Goal: Transaction & Acquisition: Subscribe to service/newsletter

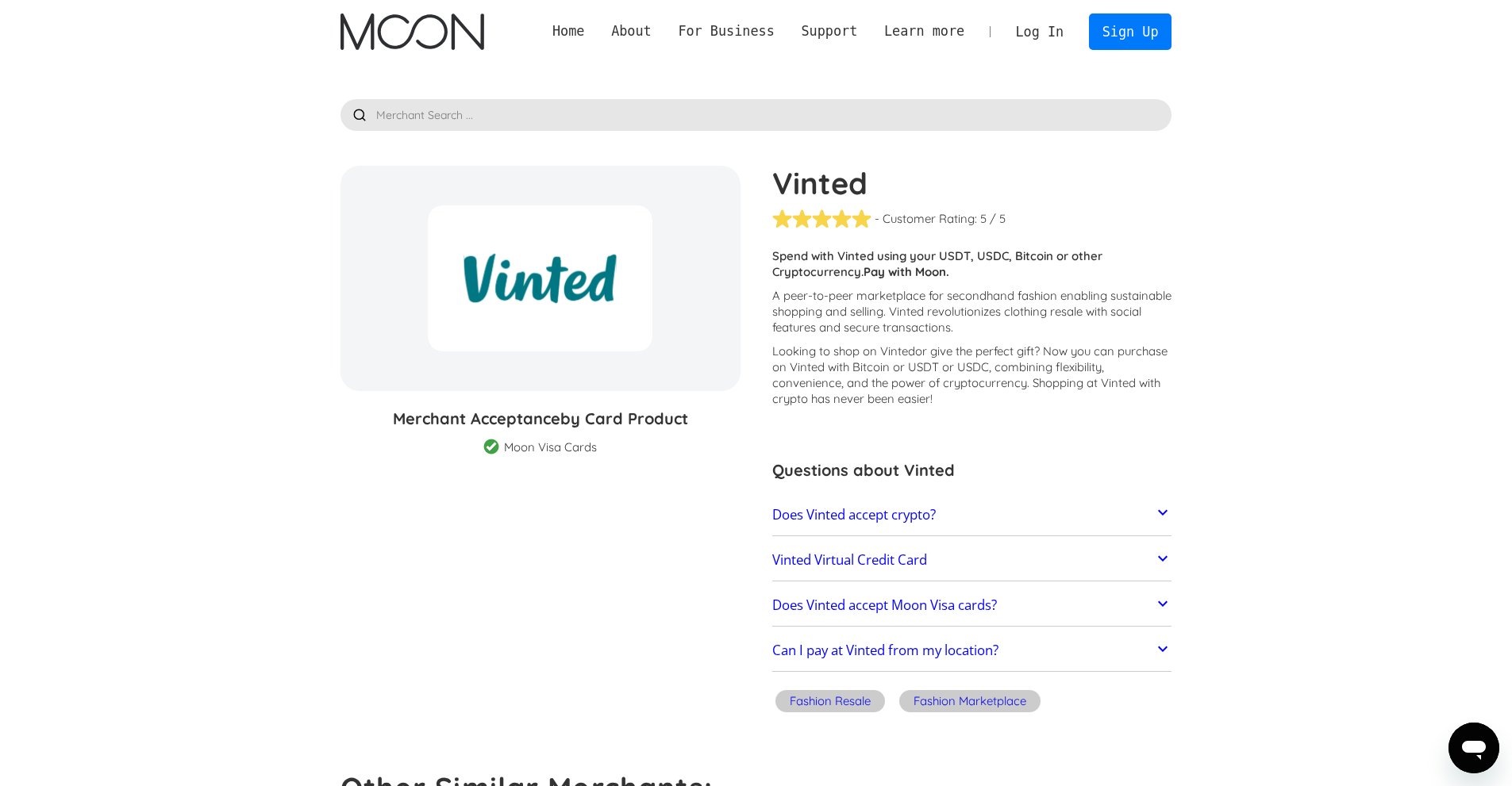
click at [471, 33] on img "home" at bounding box center [412, 32] width 144 height 36
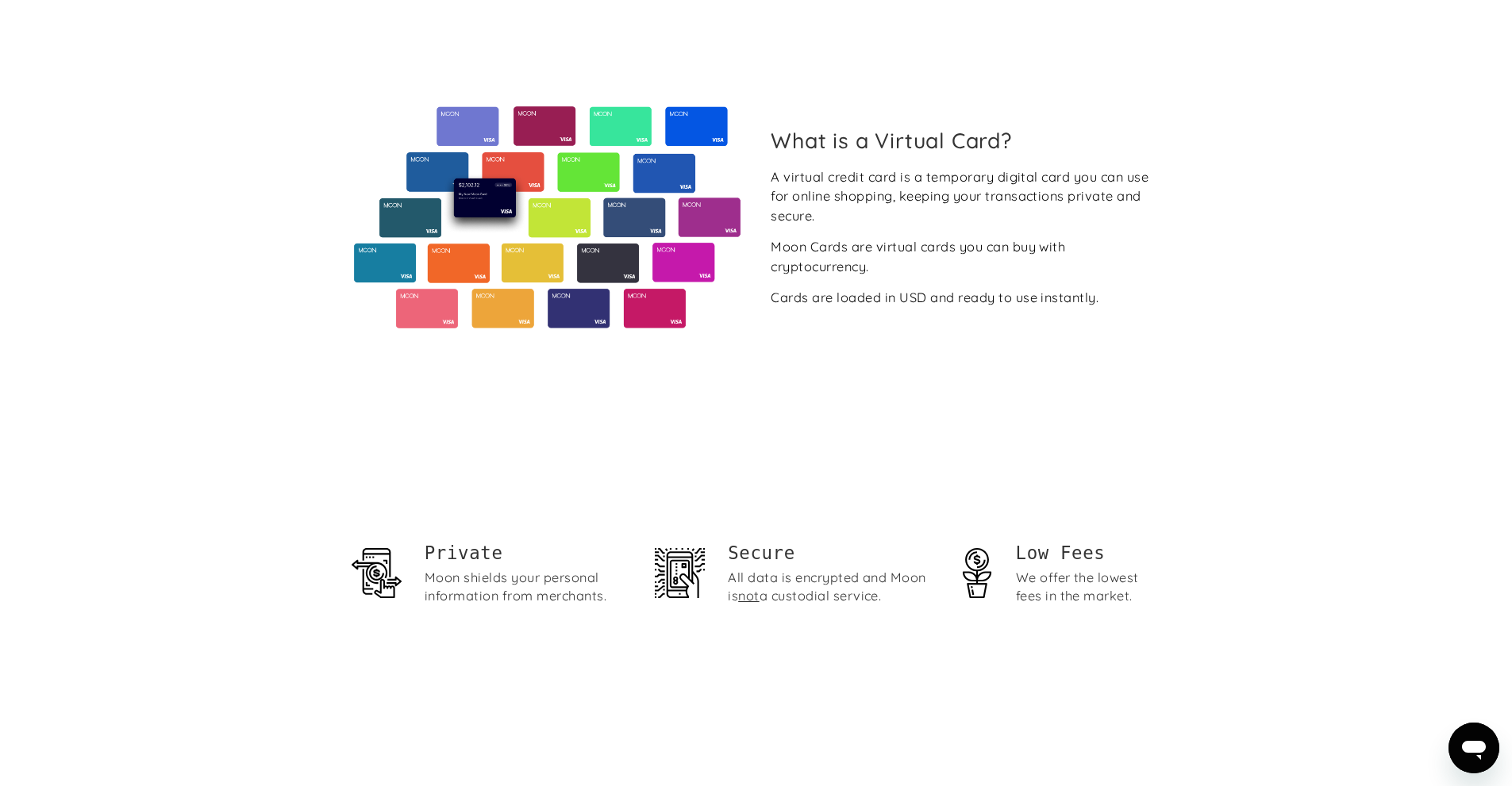
scroll to position [634, 0]
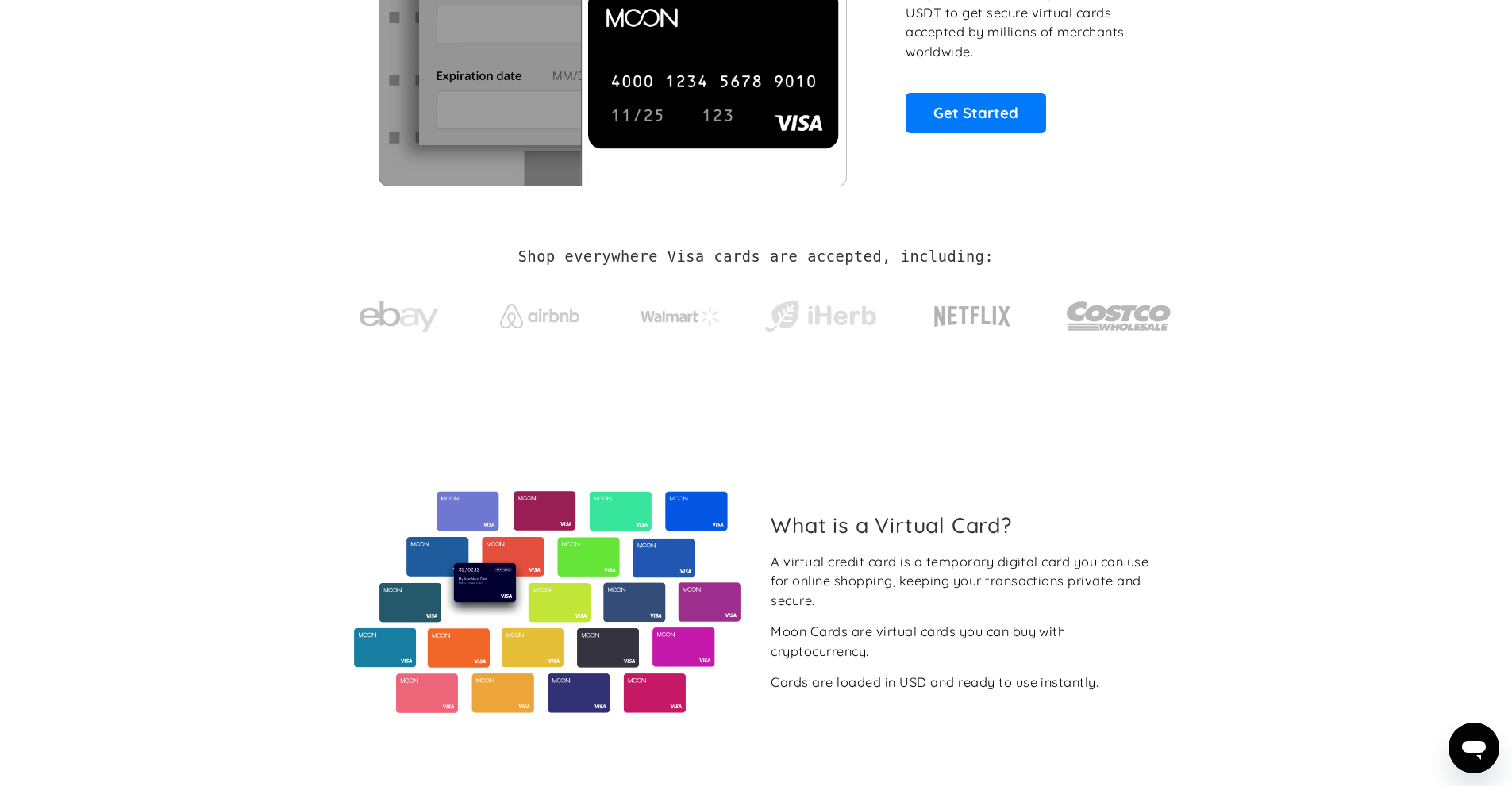
drag, startPoint x: 709, startPoint y: 146, endPoint x: 869, endPoint y: 72, distance: 176.3
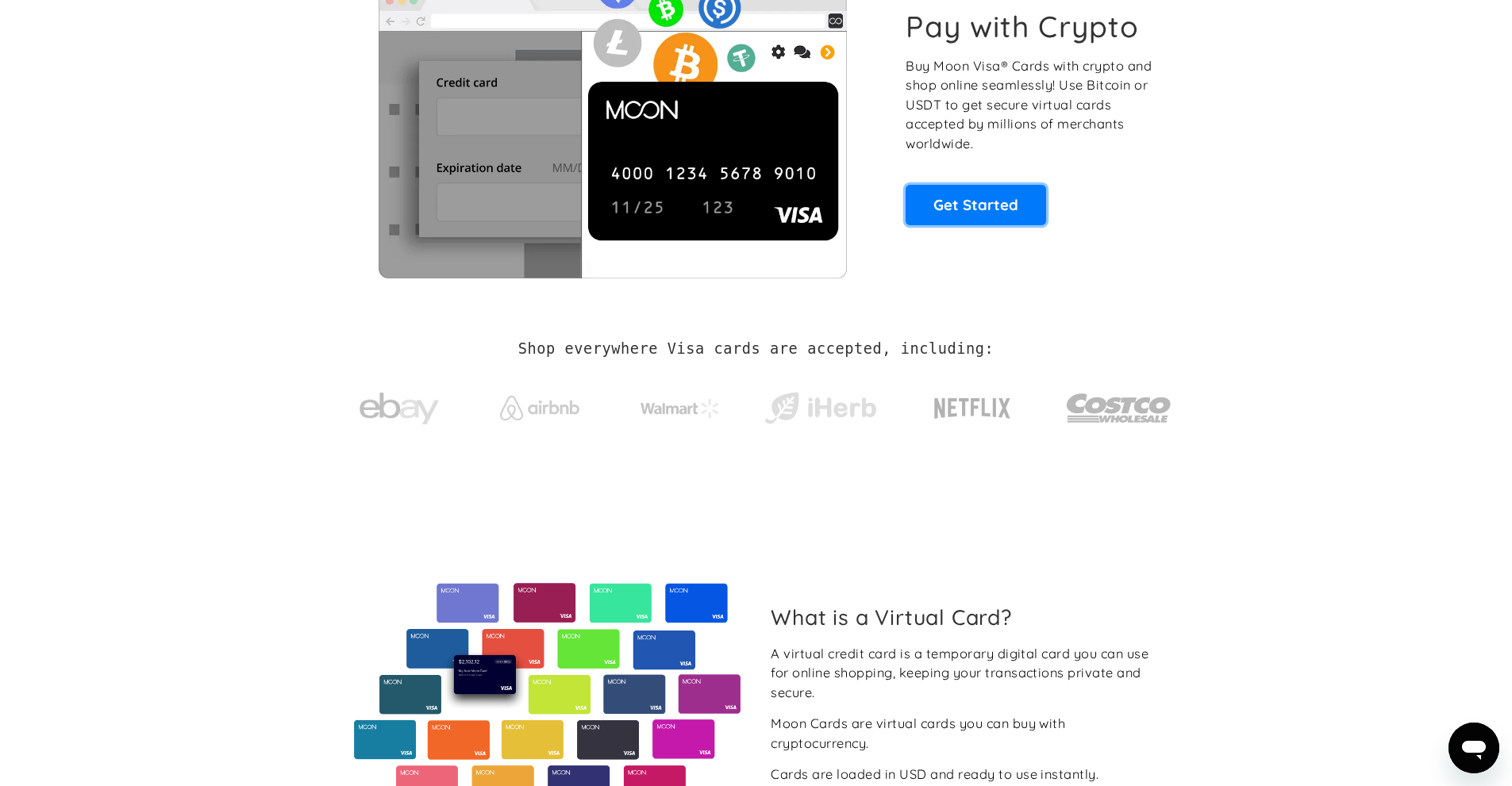
scroll to position [133, 0]
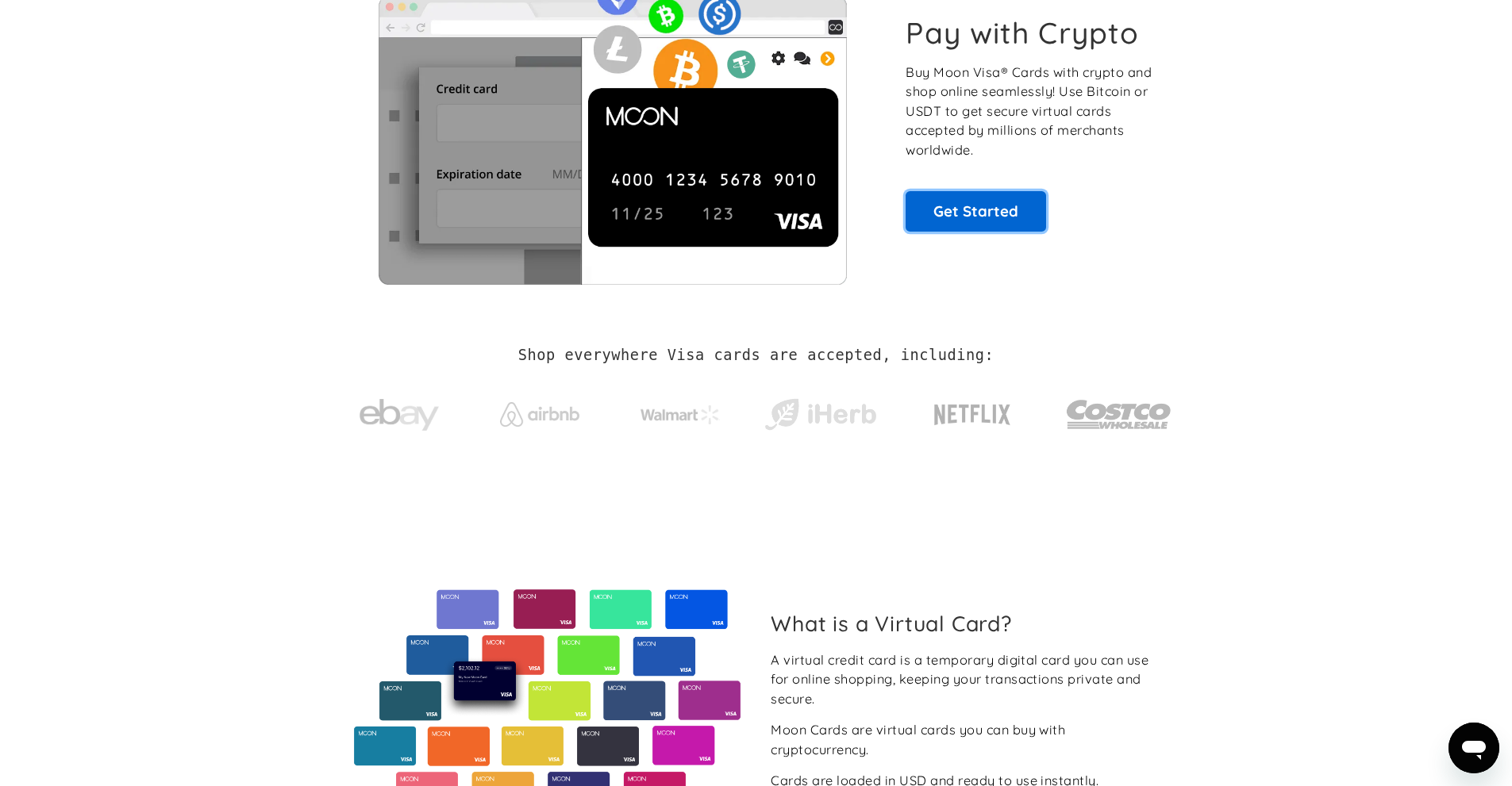
click at [948, 198] on link "Get Started" at bounding box center [975, 211] width 140 height 40
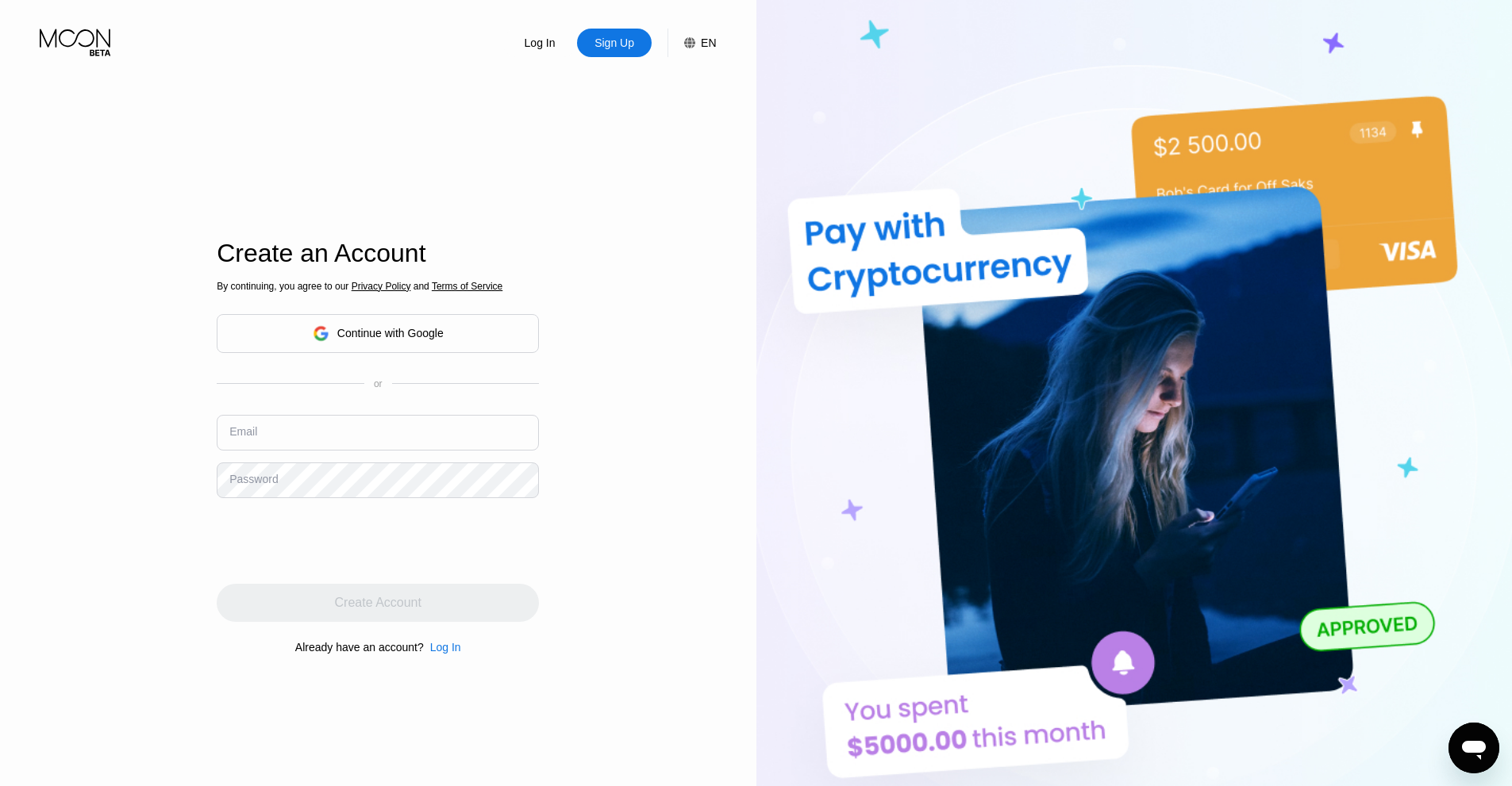
click at [427, 333] on div "Continue with Google" at bounding box center [390, 333] width 107 height 13
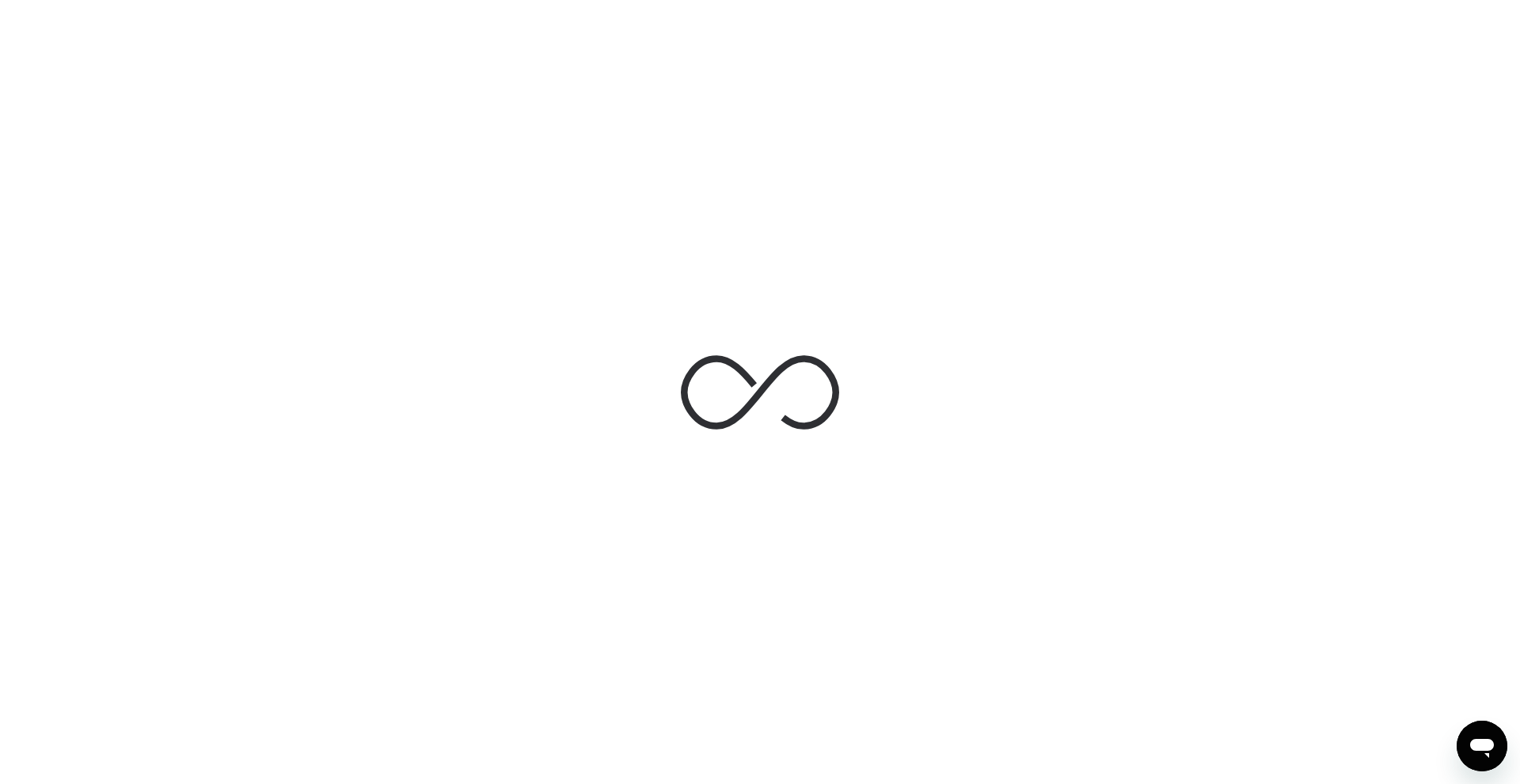
drag, startPoint x: 1031, startPoint y: 296, endPoint x: 1030, endPoint y: 282, distance: 14.0
click at [1034, 295] on div at bounding box center [760, 392] width 1520 height 784
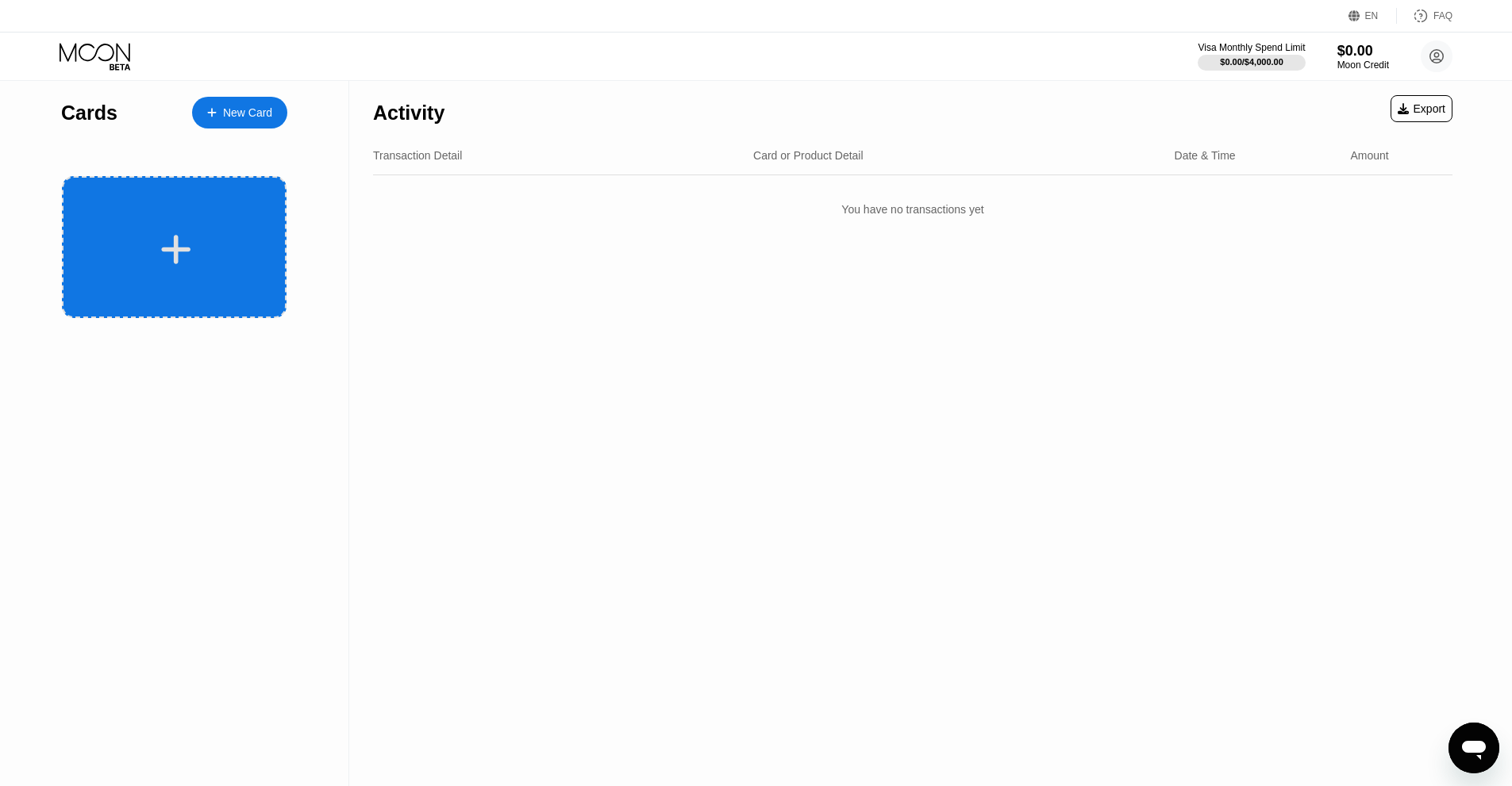
click at [153, 234] on div at bounding box center [176, 249] width 197 height 36
